Goal: Transaction & Acquisition: Purchase product/service

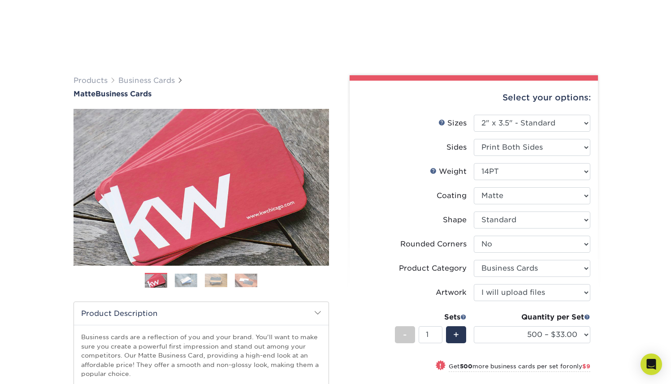
select select "2.00x3.50"
select select "0"
select select "3b5148f1-0588-4f88-a218-97bcfdce65c1"
select select "upload"
select select "500 – $33.00"
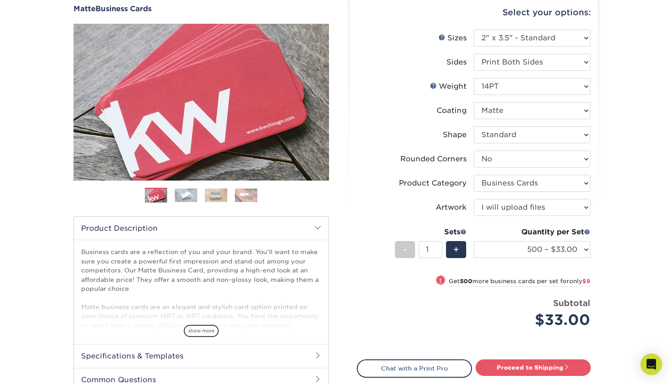
scroll to position [77, 0]
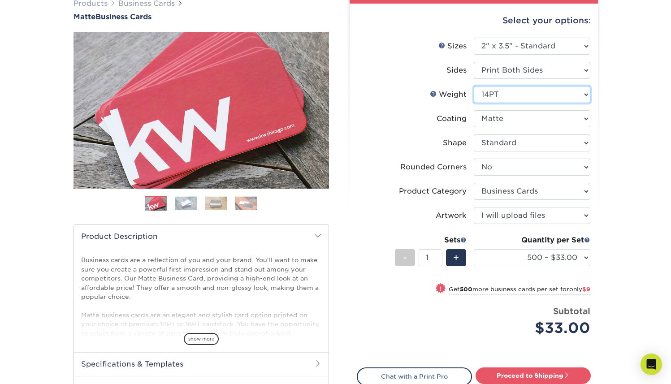
click at [507, 98] on select "Please Select 16PT 14PT" at bounding box center [531, 94] width 116 height 17
select select "16PT"
click at [473, 86] on select "Please Select 16PT 14PT" at bounding box center [531, 94] width 116 height 17
select select "-1"
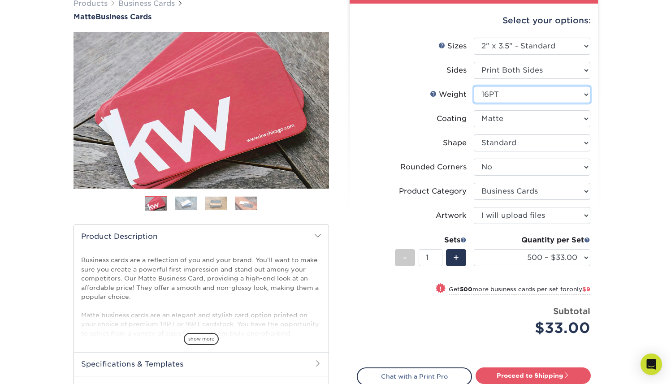
select select "-1"
select select
select select "-1"
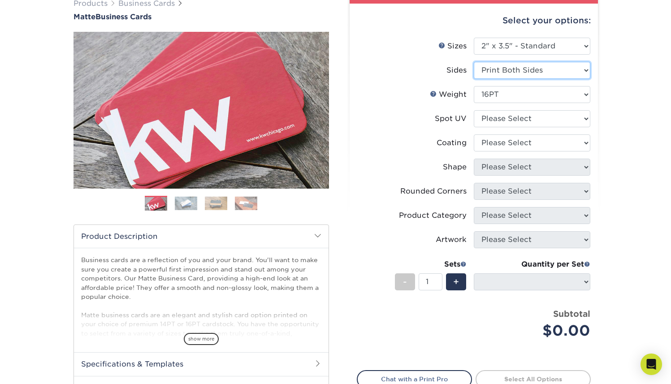
click at [514, 73] on select "Please Select Print Both Sides Print Front Only" at bounding box center [531, 70] width 116 height 17
click at [473, 62] on select "Please Select Print Both Sides Print Front Only" at bounding box center [531, 70] width 116 height 17
click at [503, 121] on select "Please Select No Spot UV Front and Back (Both Sides) Front Only Back Only" at bounding box center [531, 118] width 116 height 17
select select "3"
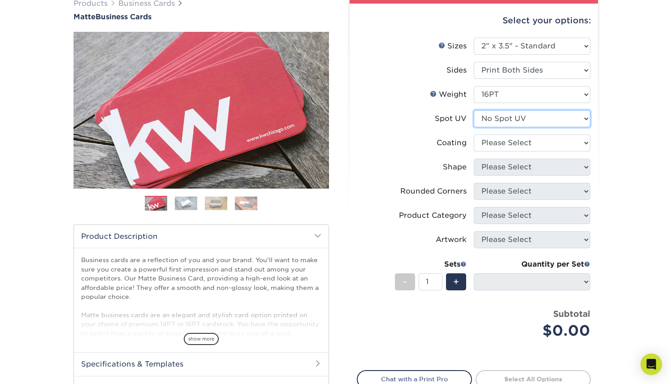
click at [473, 110] on select "Please Select No Spot UV Front and Back (Both Sides) Front Only Back Only" at bounding box center [531, 118] width 116 height 17
select select
click at [506, 142] on select at bounding box center [531, 142] width 116 height 17
select select "121bb7b5-3b4d-429f-bd8d-bbf80e953313"
click at [473, 134] on select at bounding box center [531, 142] width 116 height 17
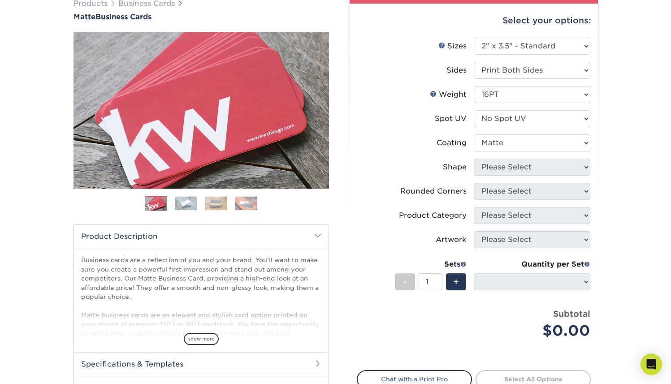
select select
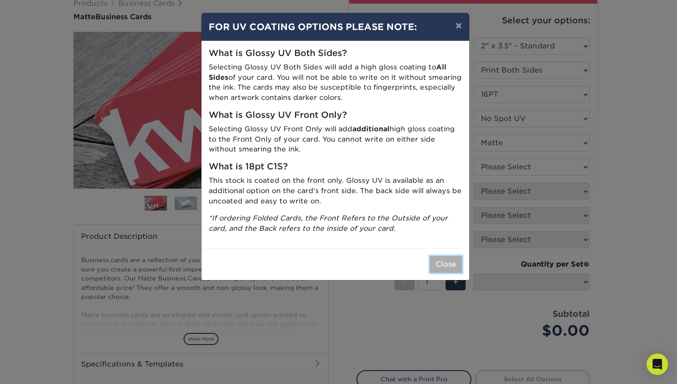
click at [456, 261] on button "Close" at bounding box center [446, 264] width 32 height 17
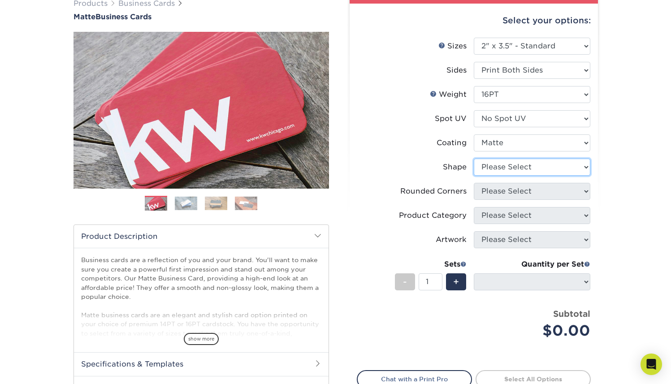
click at [520, 160] on select "Please Select Standard Oval" at bounding box center [531, 167] width 116 height 17
select select "standard"
click at [473, 159] on select "Please Select Standard Oval" at bounding box center [531, 167] width 116 height 17
select select
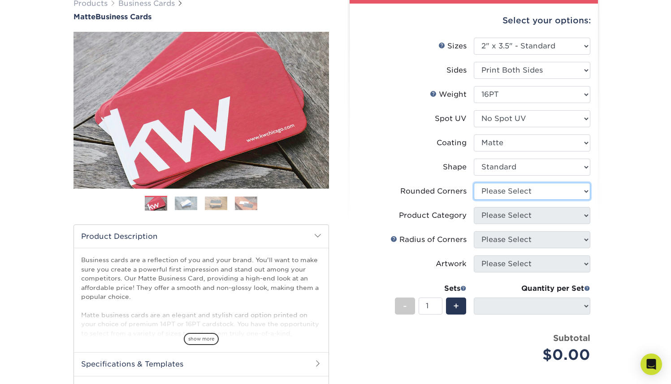
click at [518, 193] on select "Please Select Yes - Round 2 Corners Yes - Round 4 Corners No" at bounding box center [531, 191] width 116 height 17
select select "0"
click at [473, 183] on select "Please Select Yes - Round 2 Corners Yes - Round 4 Corners No" at bounding box center [531, 191] width 116 height 17
select select "-1"
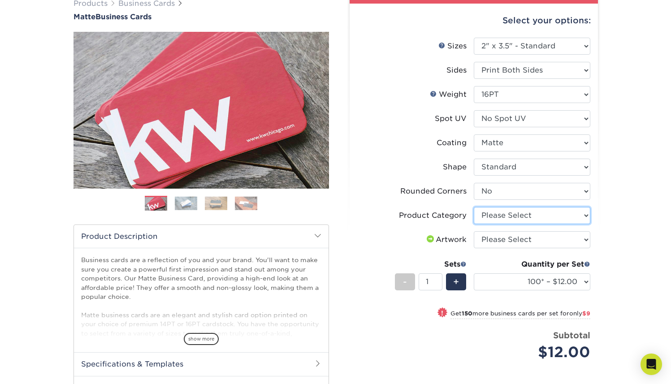
click at [510, 217] on select "Please Select Business Cards" at bounding box center [531, 215] width 116 height 17
select select "3b5148f1-0588-4f88-a218-97bcfdce65c1"
click at [473, 207] on select "Please Select Business Cards" at bounding box center [531, 215] width 116 height 17
click at [509, 238] on select "Please Select I will upload files I need a design - $100" at bounding box center [531, 239] width 116 height 17
select select "upload"
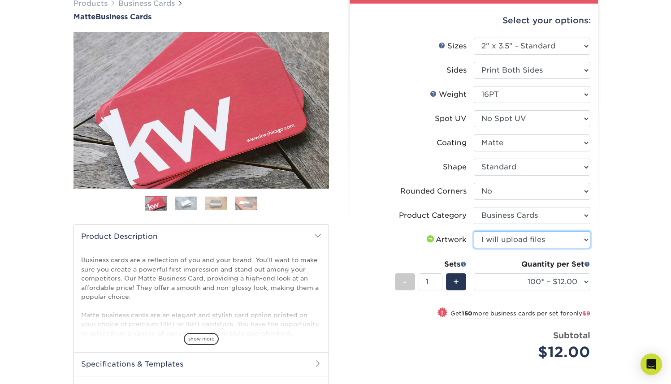
click at [473, 231] on select "Please Select I will upload files I need a design - $100" at bounding box center [531, 239] width 116 height 17
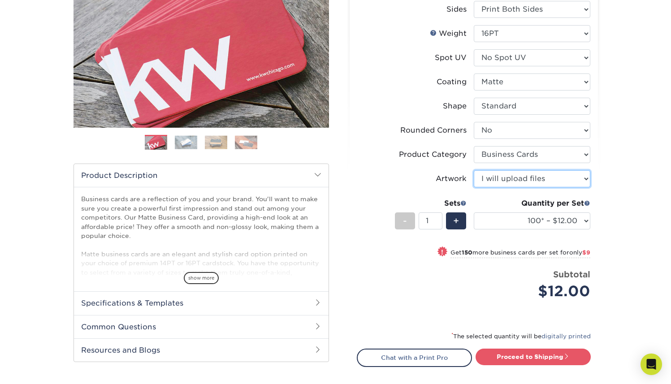
scroll to position [138, 0]
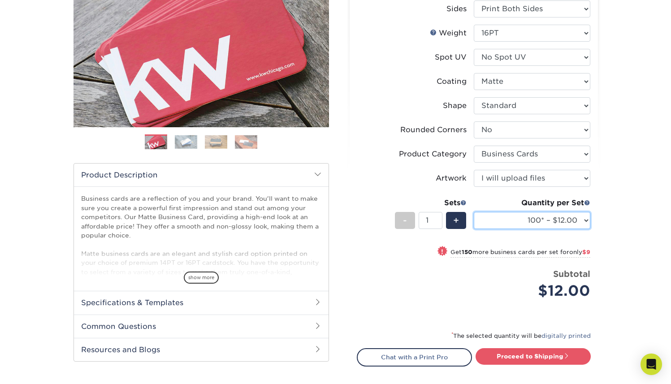
click at [516, 216] on select "100* – $12.00 250* – $21.00 500 – $42.00 1000 – $53.00 2500 – $95.00 5000 – $18…" at bounding box center [531, 220] width 116 height 17
select select "500 – $42.00"
click at [473, 212] on select "100* – $12.00 250* – $21.00 500 – $42.00 1000 – $53.00 2500 – $95.00 5000 – $18…" at bounding box center [531, 220] width 116 height 17
